Goal: Transaction & Acquisition: Book appointment/travel/reservation

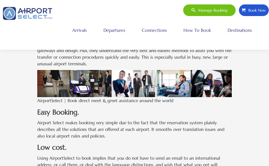
scroll to position [411, 0]
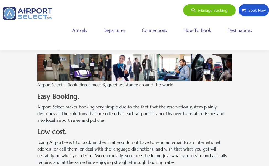
click at [255, 10] on span "Book Now" at bounding box center [256, 10] width 20 height 12
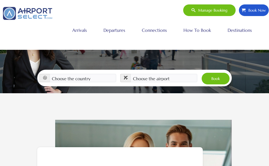
scroll to position [81, 0]
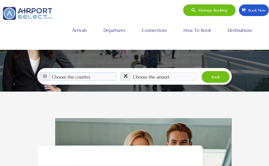
click at [93, 72] on select "Choose the country [GEOGRAPHIC_DATA] [GEOGRAPHIC_DATA] [GEOGRAPHIC_DATA] [GEOGR…" at bounding box center [83, 76] width 67 height 8
select select "[GEOGRAPHIC_DATA]"
click at [50, 72] on select "Choose the country [GEOGRAPHIC_DATA] [GEOGRAPHIC_DATA] [GEOGRAPHIC_DATA] [GEOGR…" at bounding box center [83, 76] width 67 height 8
click at [147, 72] on select "Choose the airport [GEOGRAPHIC_DATA] (ALB) [GEOGRAPHIC_DATA] ([GEOGRAPHIC_DATA]…" at bounding box center [164, 76] width 67 height 8
select select "ASE"
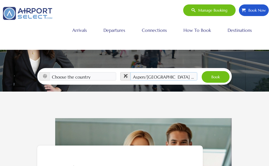
click at [131, 72] on select "Choose the airport [GEOGRAPHIC_DATA] (ALB) [GEOGRAPHIC_DATA] ([GEOGRAPHIC_DATA]…" at bounding box center [164, 76] width 67 height 8
click at [217, 71] on button "Book" at bounding box center [216, 77] width 28 height 12
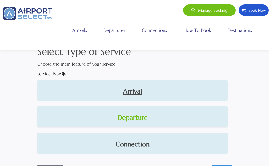
click at [138, 117] on link "Departure" at bounding box center [133, 118] width 182 height 10
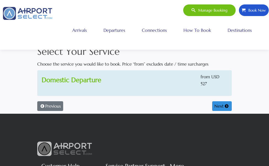
click at [89, 81] on link "Domestic Departure" at bounding box center [72, 80] width 60 height 8
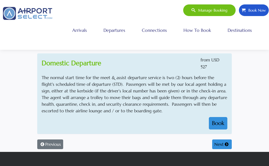
scroll to position [19, 0]
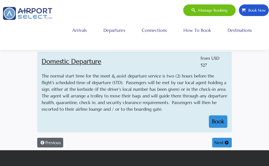
click at [56, 145] on button "Previous" at bounding box center [50, 143] width 26 height 10
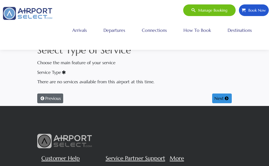
scroll to position [0, 0]
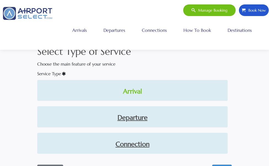
click at [132, 90] on link "Arrival" at bounding box center [133, 91] width 182 height 10
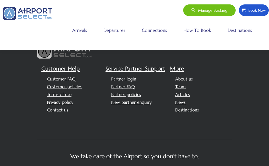
scroll to position [128, 0]
click at [127, 79] on link "Partner login" at bounding box center [123, 79] width 25 height 5
